Goal: Information Seeking & Learning: Learn about a topic

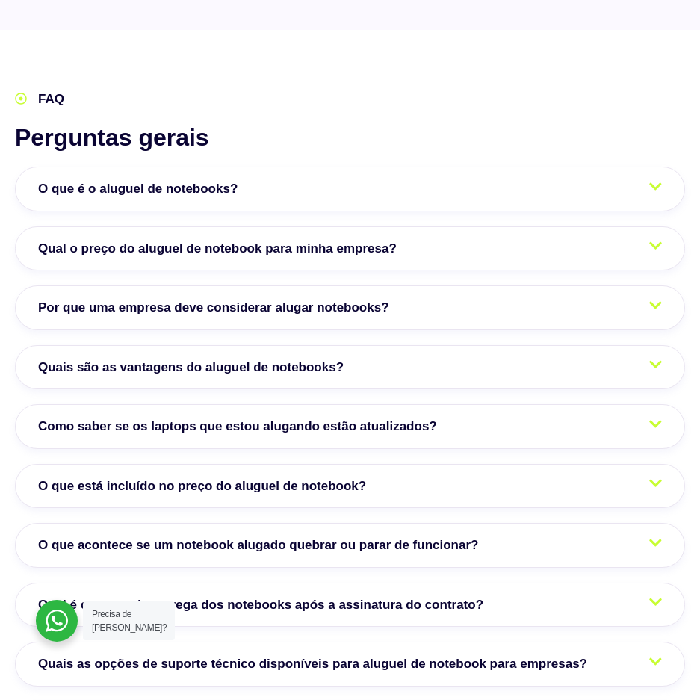
scroll to position [3061, 0]
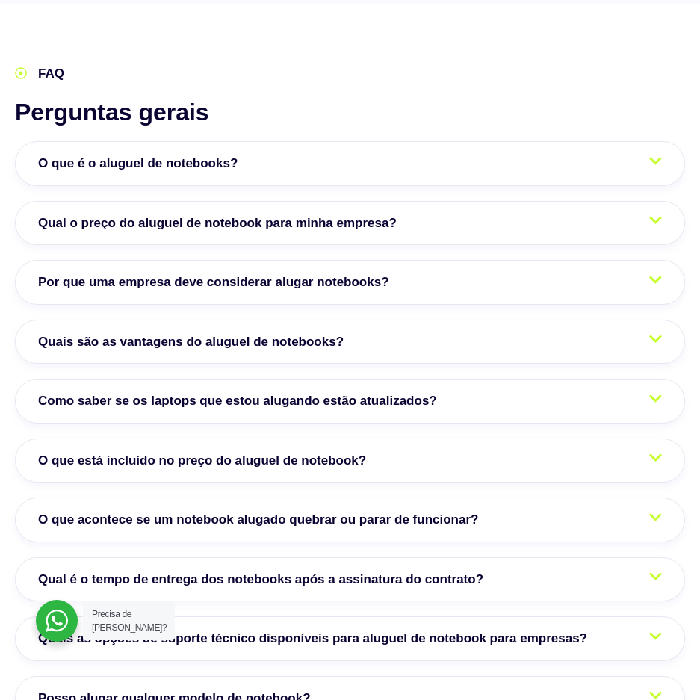
click at [345, 164] on link "O que é o aluguel de notebooks?" at bounding box center [350, 163] width 670 height 45
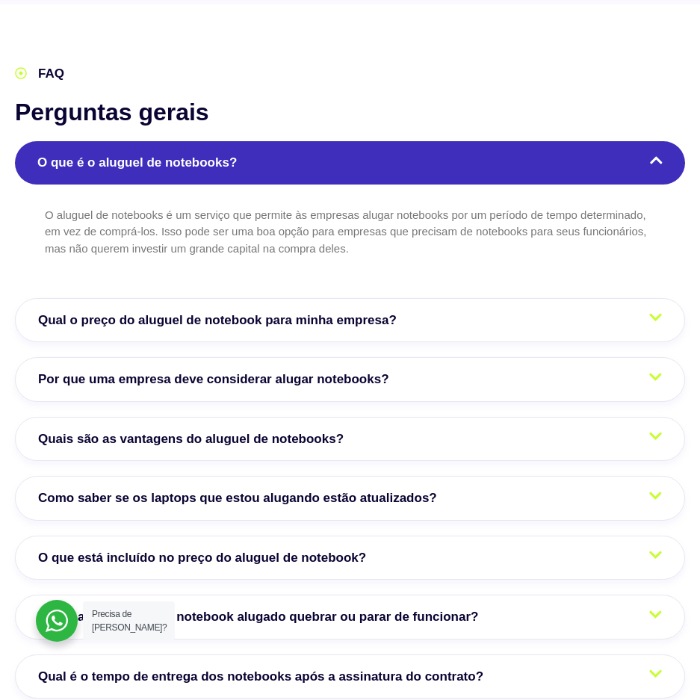
click at [343, 319] on span "Qual o preço do aluguel de notebook para minha empresa?" at bounding box center [221, 320] width 366 height 19
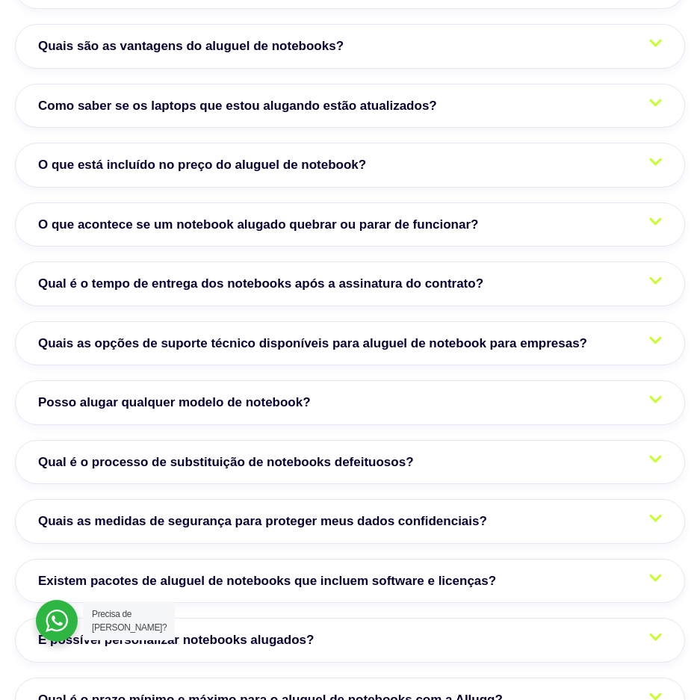
scroll to position [3584, 0]
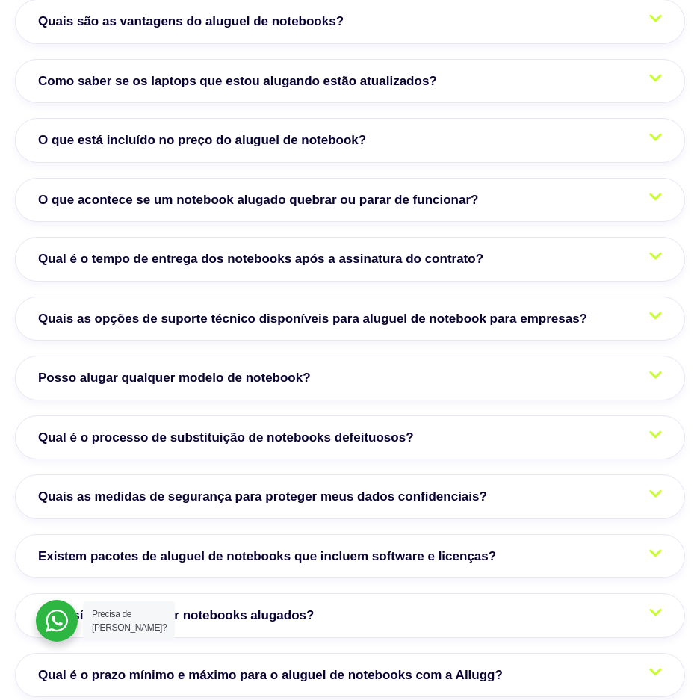
click at [268, 150] on link "O que está incluído no preço do aluguel de notebook?" at bounding box center [350, 140] width 670 height 45
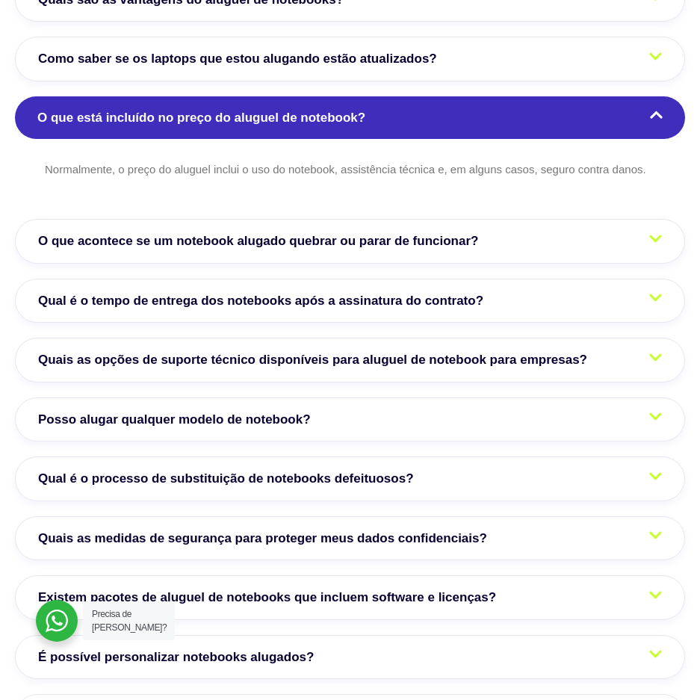
scroll to position [3381, 0]
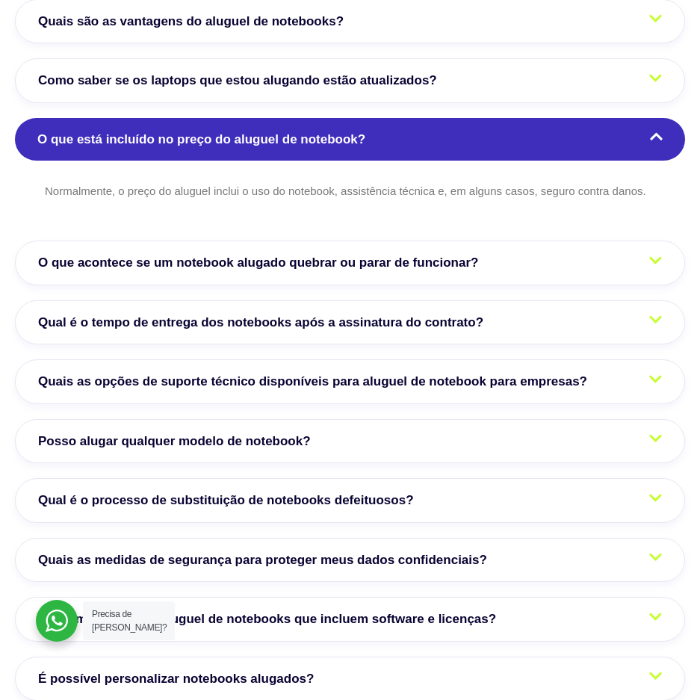
click at [655, 140] on icon at bounding box center [656, 136] width 13 height 14
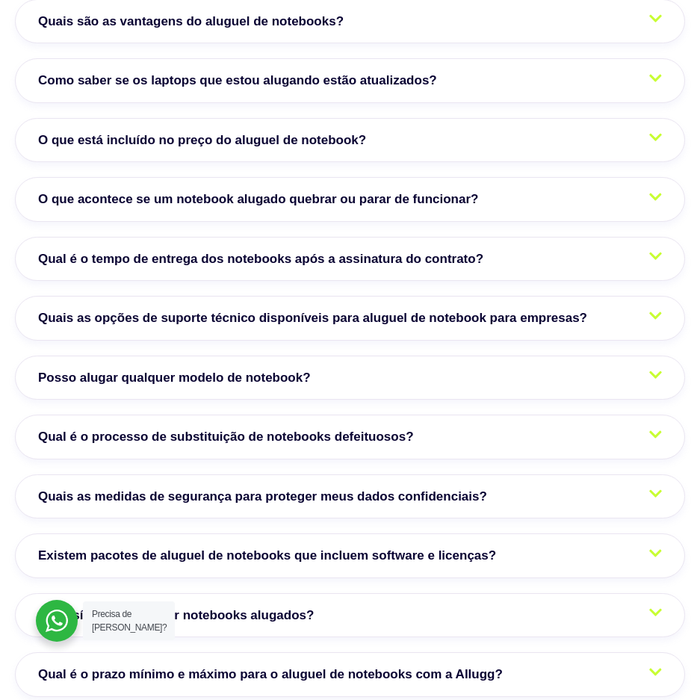
scroll to position [3456, 0]
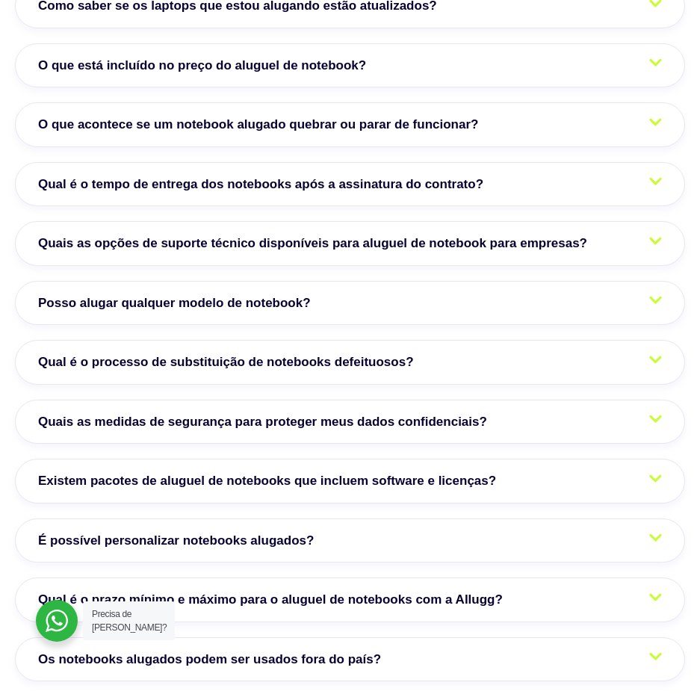
click at [476, 187] on span "Qual é o tempo de entrega dos notebooks após a assinatura do contrato?" at bounding box center [264, 184] width 452 height 19
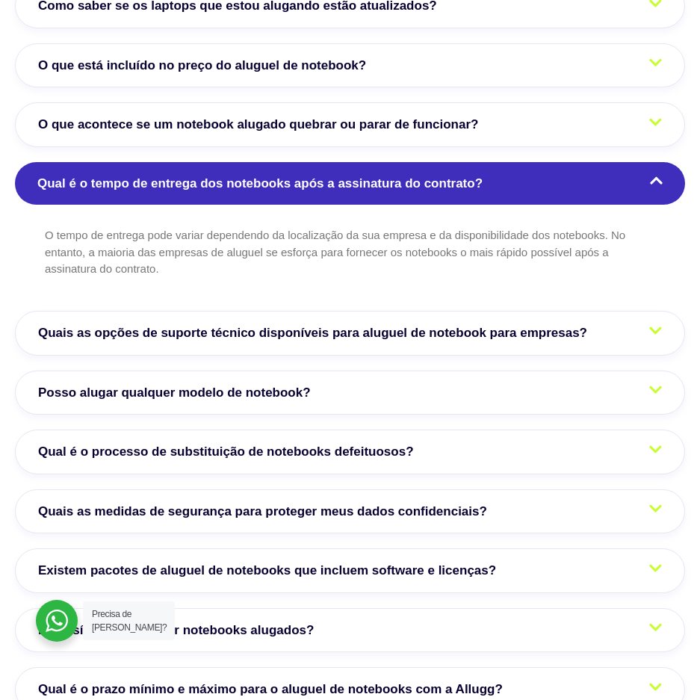
click at [476, 188] on span "Qual é o tempo de entrega dos notebooks após a assinatura do contrato?" at bounding box center [263, 183] width 452 height 19
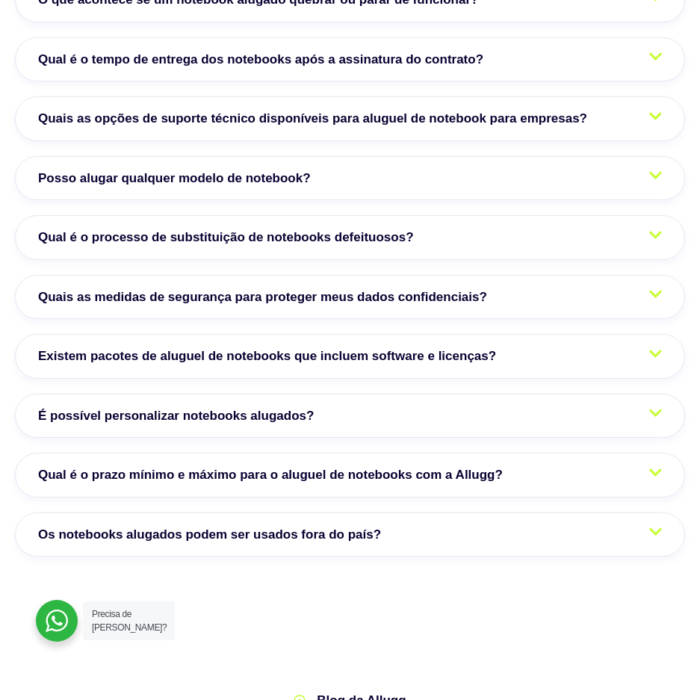
scroll to position [3605, 0]
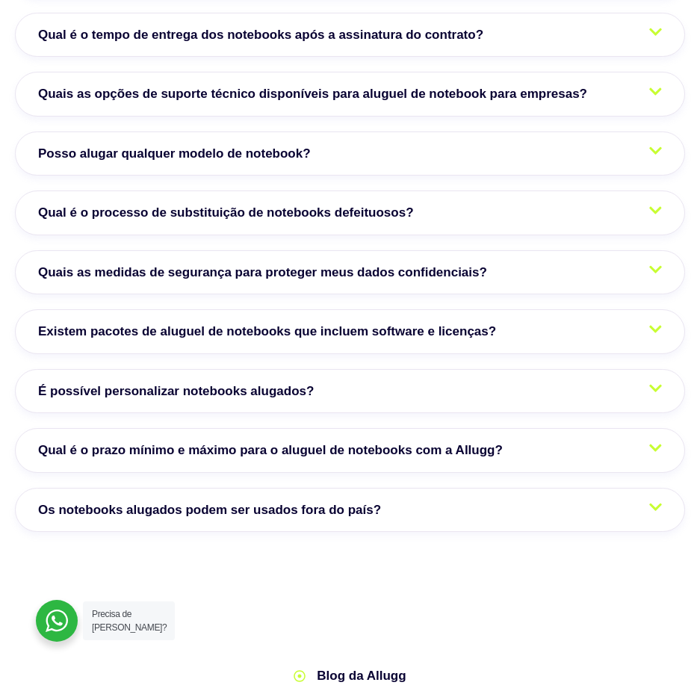
click at [294, 158] on span "Posso alugar qualquer modelo de notebook?" at bounding box center [178, 153] width 280 height 19
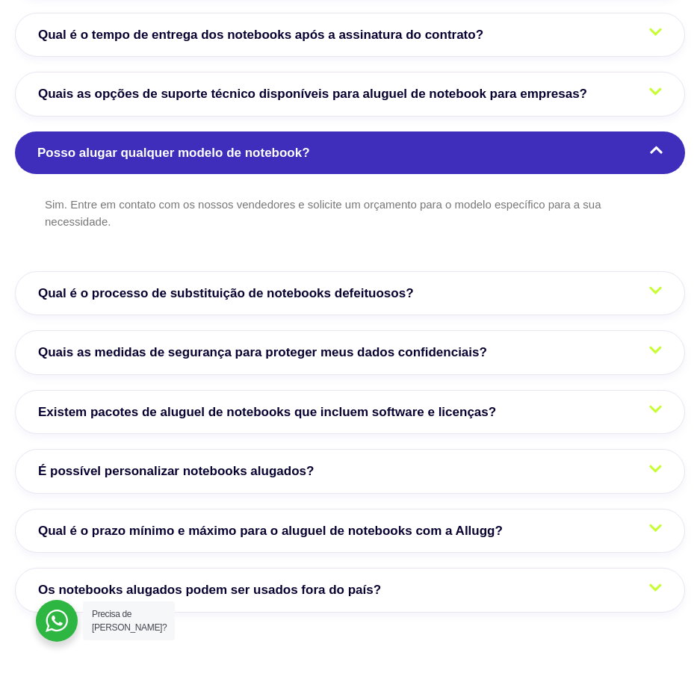
click at [294, 158] on span "Posso alugar qualquer modelo de notebook?" at bounding box center [177, 152] width 280 height 19
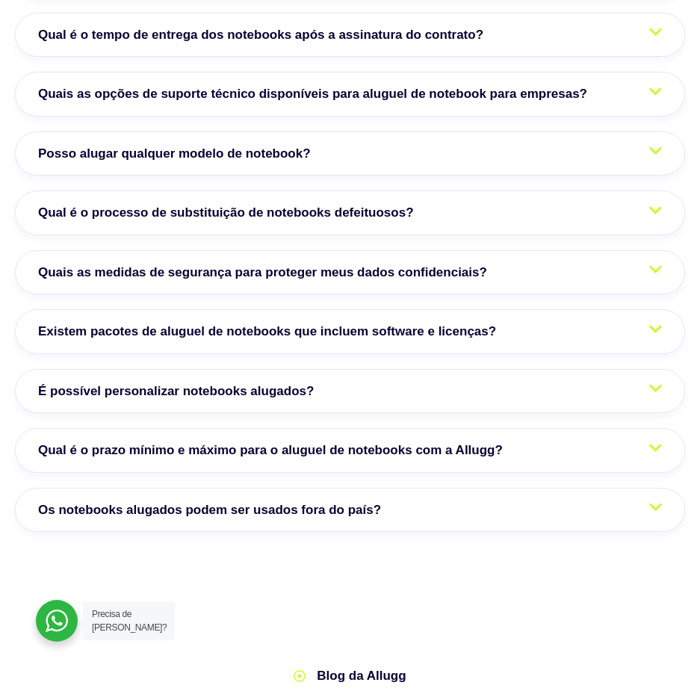
scroll to position [3680, 0]
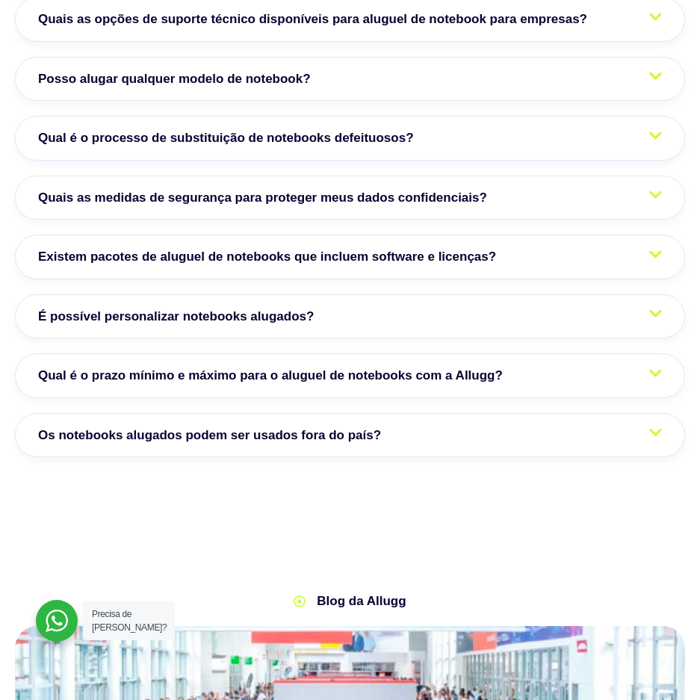
click at [288, 265] on span "Existem pacotes de aluguel de notebooks que incluem software e licenças?" at bounding box center [270, 256] width 465 height 19
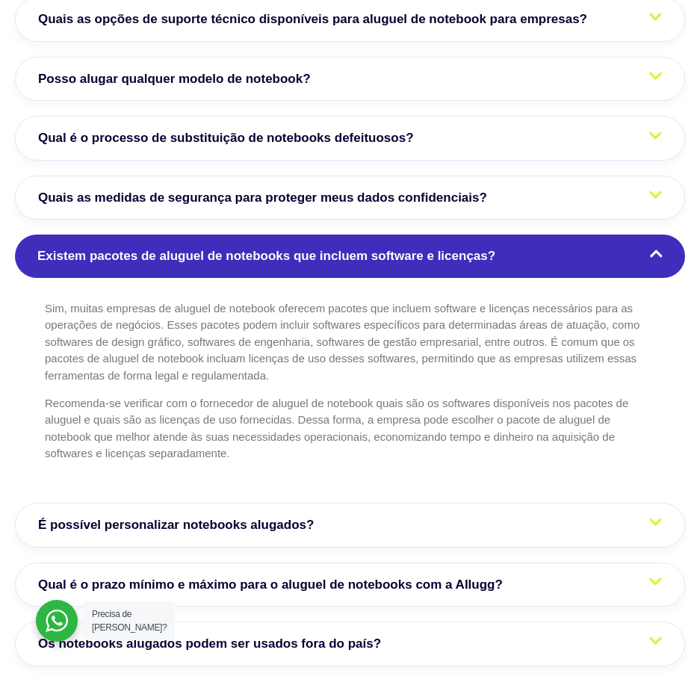
click at [288, 266] on link "Existem pacotes de aluguel de notebooks que incluem software e licenças?" at bounding box center [350, 255] width 670 height 43
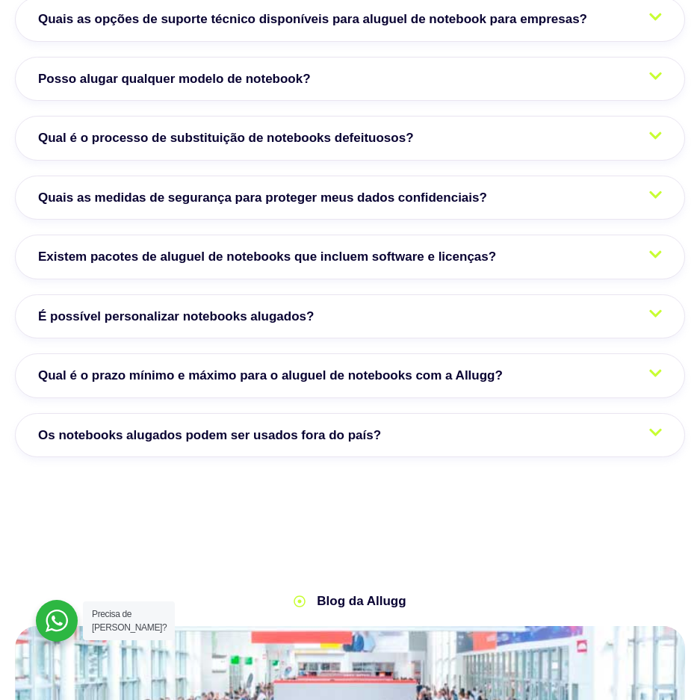
click at [384, 370] on span "Qual é o prazo mínimo e máximo para o aluguel de notebooks com a Allugg?" at bounding box center [274, 375] width 472 height 19
